Goal: Task Accomplishment & Management: Complete application form

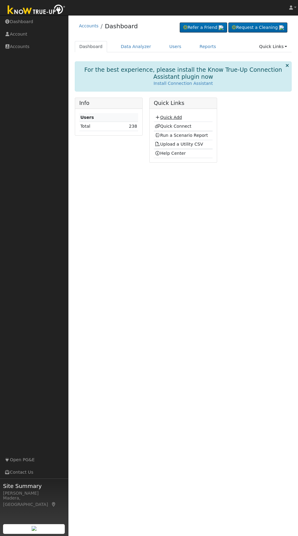
click at [175, 117] on link "Quick Add" at bounding box center [168, 117] width 27 height 5
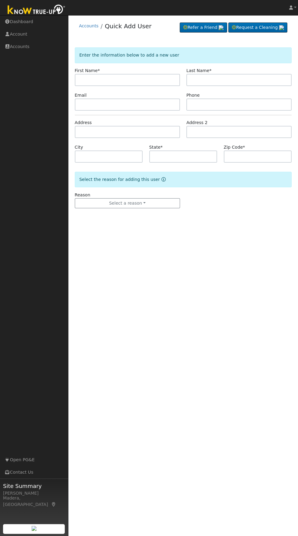
click at [158, 82] on input "text" at bounding box center [127, 80] width 105 height 12
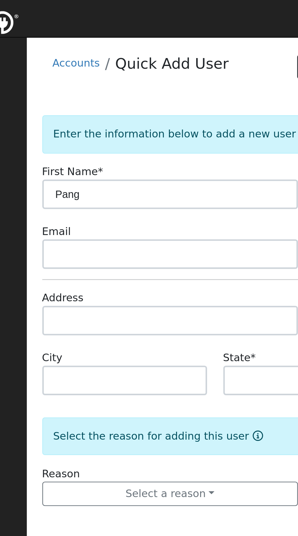
type input "Pang"
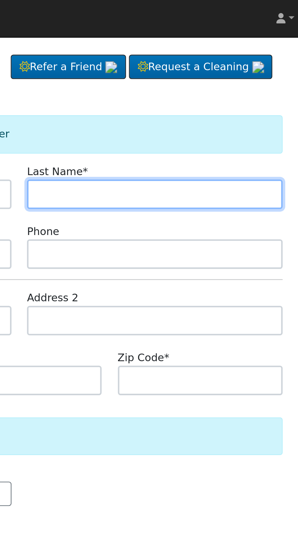
click at [261, 78] on input "text" at bounding box center [238, 80] width 105 height 12
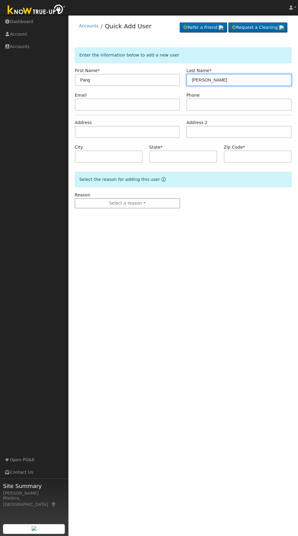
type input "[PERSON_NAME]"
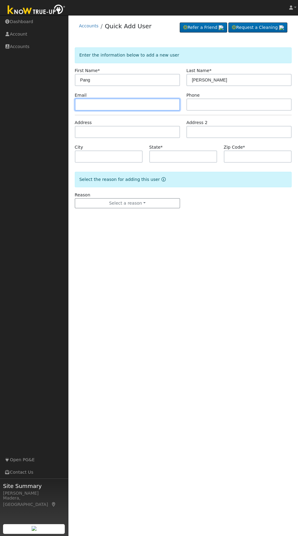
click at [156, 104] on input "text" at bounding box center [127, 105] width 105 height 12
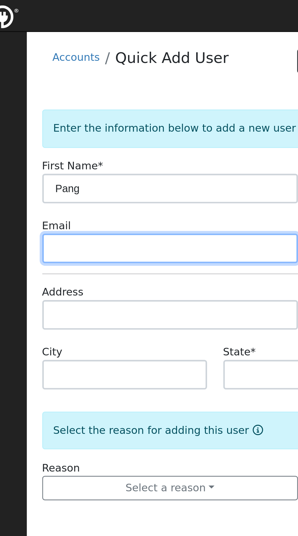
click at [151, 105] on input "text" at bounding box center [127, 105] width 105 height 12
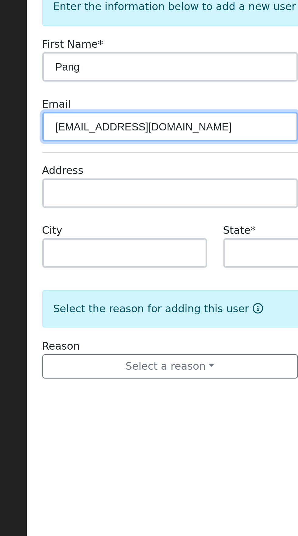
type input "[EMAIL_ADDRESS][DOMAIN_NAME]"
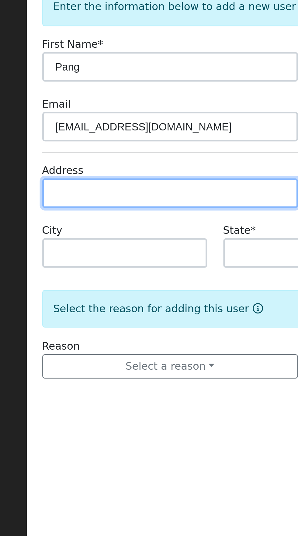
click at [138, 133] on input "text" at bounding box center [127, 132] width 105 height 12
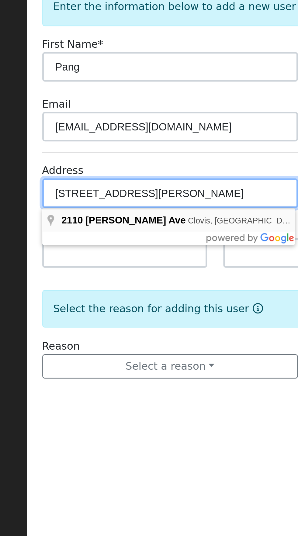
type input "2110 Gibson Avenue"
type input "Clovis"
type input "CA"
type input "93611"
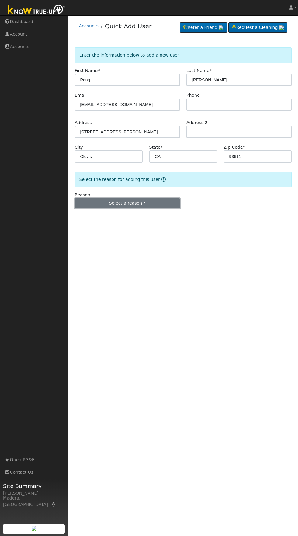
click at [154, 206] on button "Select a reason" at bounding box center [127, 203] width 105 height 10
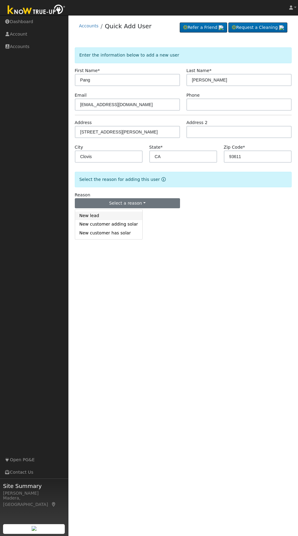
click at [102, 218] on link "New lead" at bounding box center [108, 216] width 67 height 9
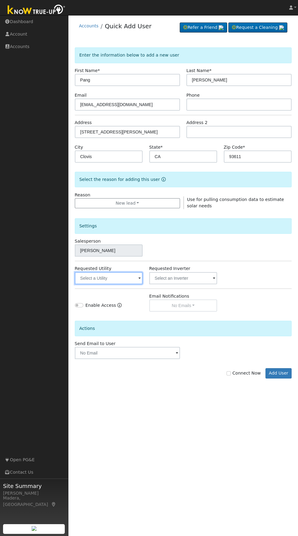
click at [119, 278] on input "text" at bounding box center [109, 278] width 68 height 12
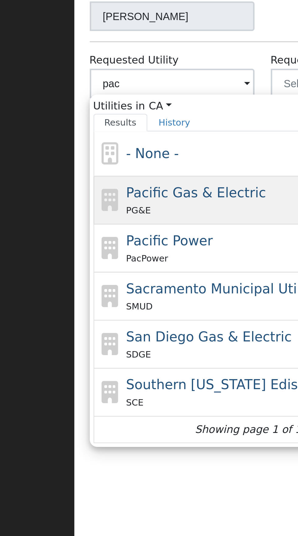
click at [127, 324] on span "Pacific Gas & Electric" at bounding box center [118, 323] width 57 height 6
type input "Pacific Gas & Electric"
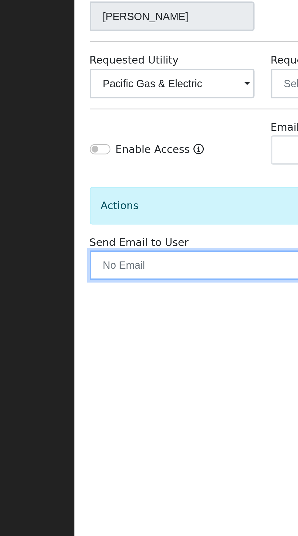
click at [115, 352] on input "text" at bounding box center [127, 353] width 105 height 12
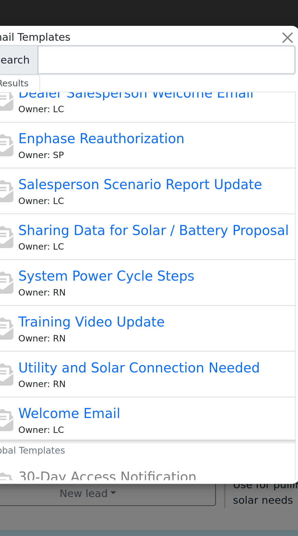
scroll to position [111, 0]
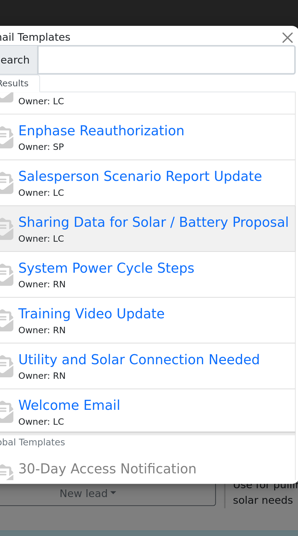
click at [179, 92] on span "Sharing Data for Solar / Battery Proposal" at bounding box center [154, 91] width 111 height 6
type input "Sharing Data for Solar / Battery Proposal"
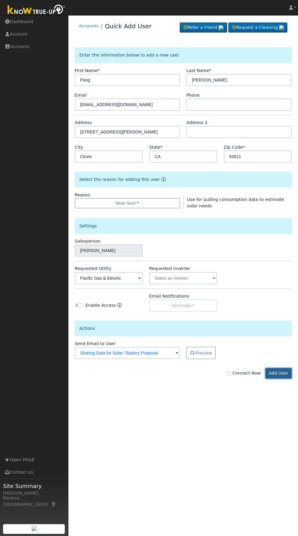
click at [286, 376] on button "Add User" at bounding box center [278, 373] width 26 height 10
